Goal: Transaction & Acquisition: Purchase product/service

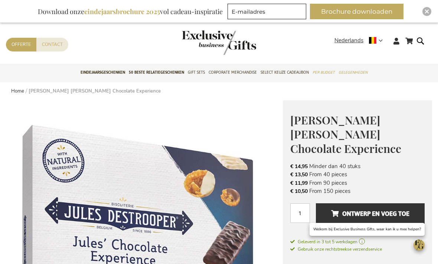
click at [96, 72] on span "Eindejaarsgeschenken" at bounding box center [102, 73] width 45 height 8
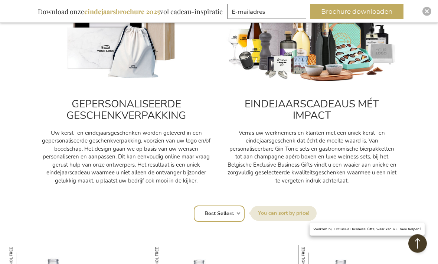
scroll to position [286, 0]
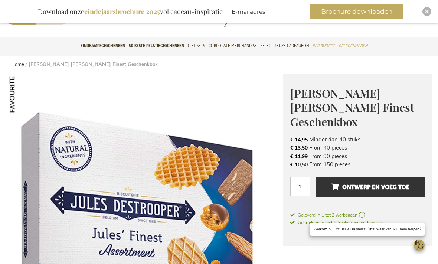
scroll to position [26, 0]
click at [302, 177] on input "1" at bounding box center [300, 187] width 20 height 20
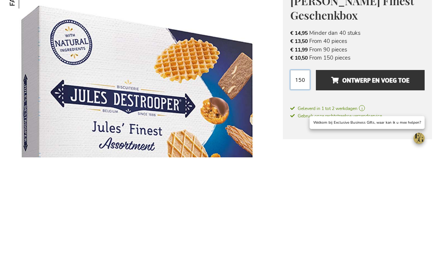
type input "150"
click at [400, 177] on button "Ontwerp en voeg toe" at bounding box center [370, 187] width 109 height 20
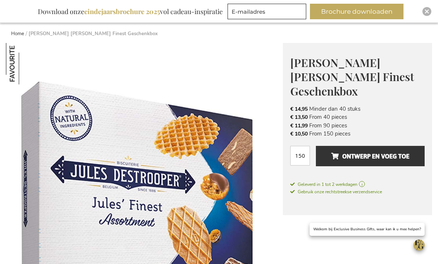
scroll to position [57, 0]
